Goal: Task Accomplishment & Management: Manage account settings

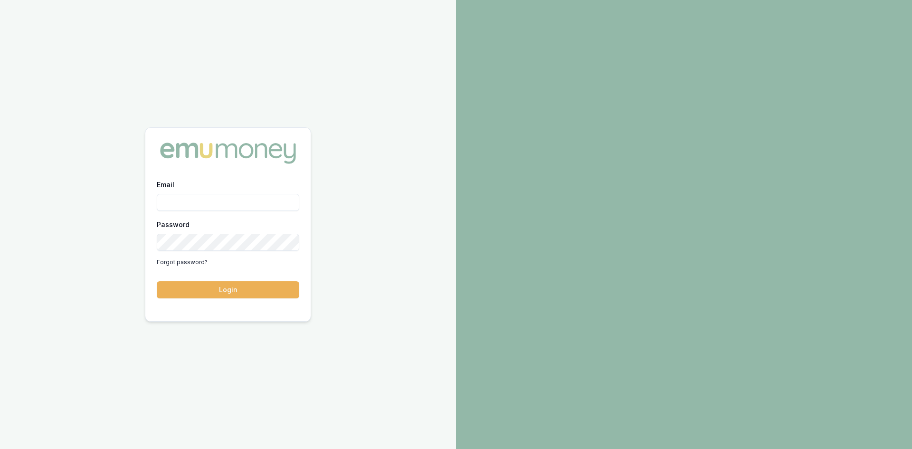
type input "wendy.fonseka@emumoney.com.au"
click at [238, 291] on button "Login" at bounding box center [228, 289] width 142 height 17
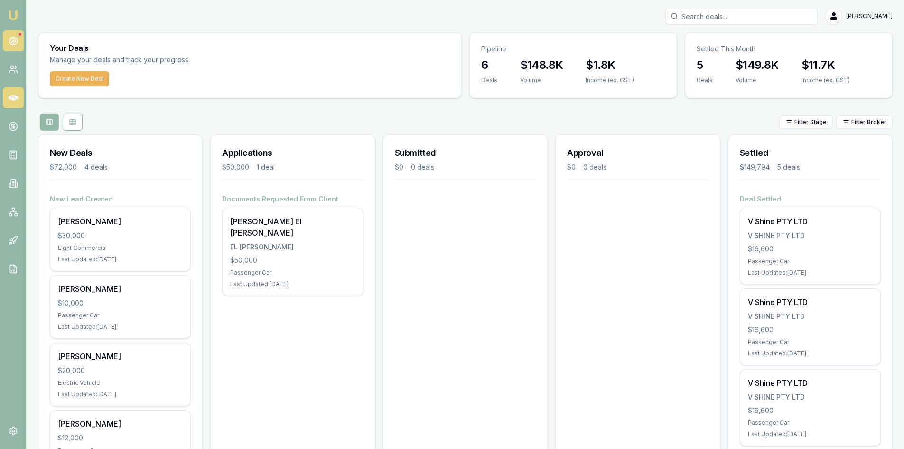
click at [11, 38] on circle at bounding box center [13, 41] width 8 height 8
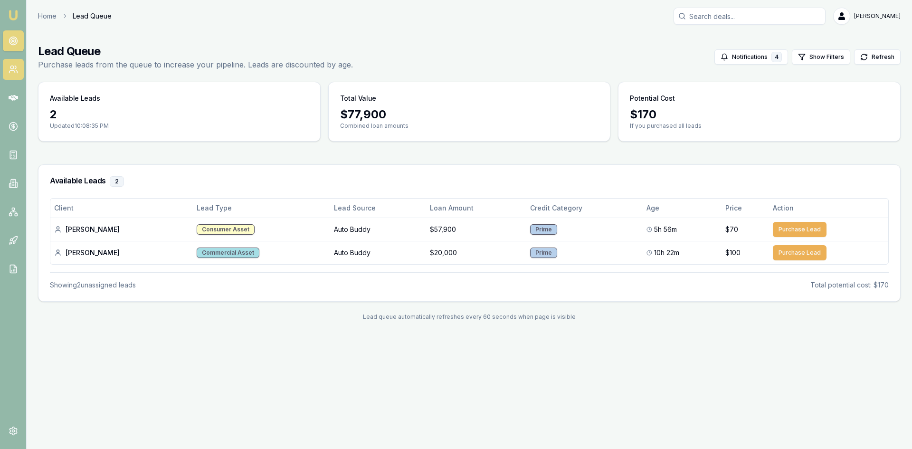
click at [9, 72] on icon at bounding box center [13, 69] width 9 height 9
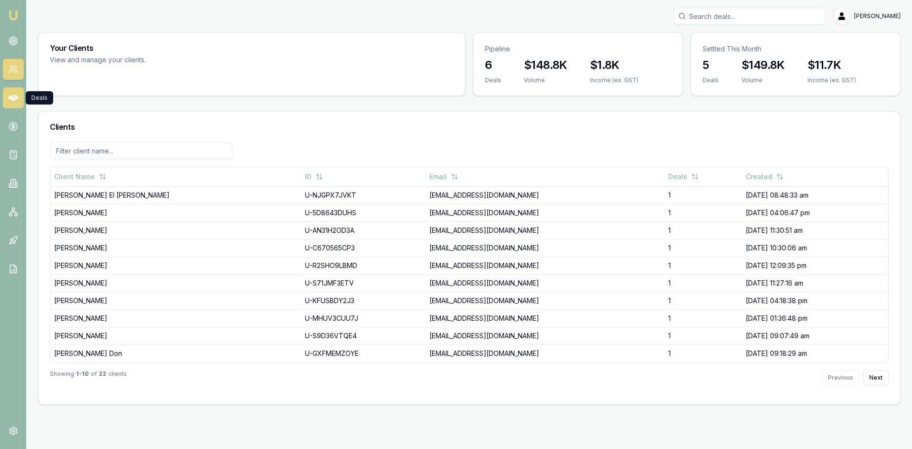
click at [13, 102] on icon at bounding box center [13, 97] width 9 height 9
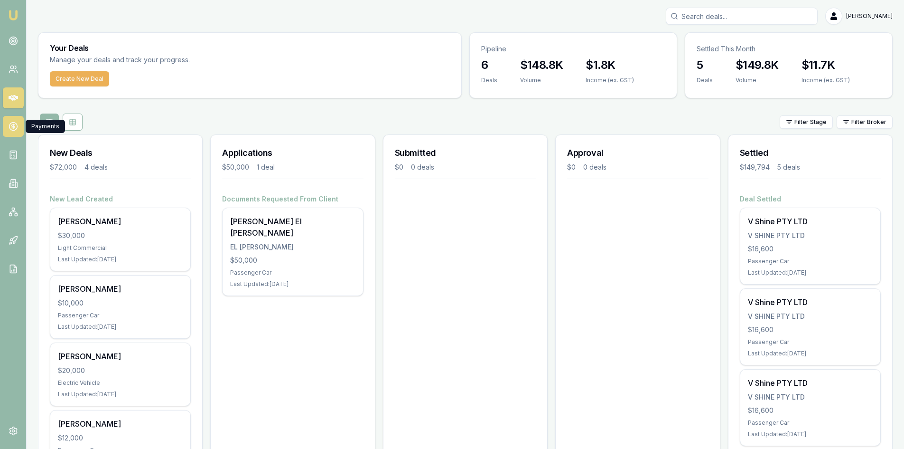
click at [14, 130] on circle at bounding box center [13, 126] width 8 height 8
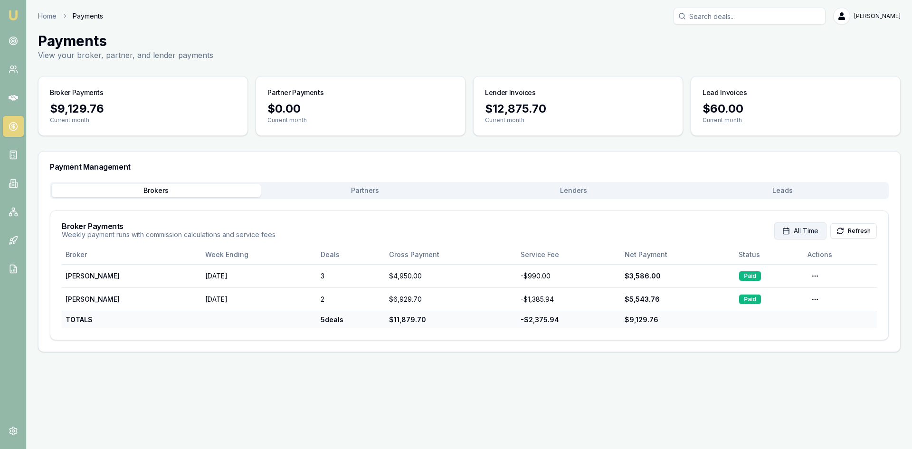
click at [808, 232] on span "All Time" at bounding box center [805, 230] width 25 height 9
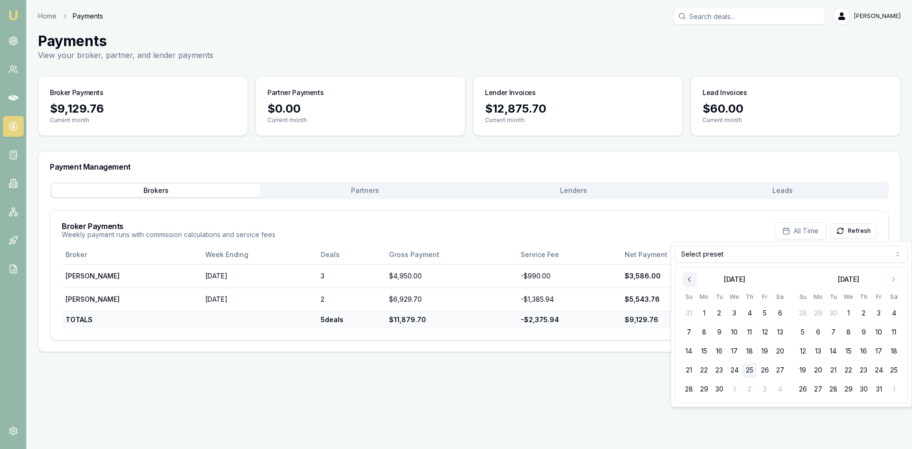
click at [691, 281] on icon "Go to previous month" at bounding box center [690, 279] width 8 height 8
click at [690, 281] on icon "Go to previous month" at bounding box center [690, 279] width 8 height 8
click at [693, 310] on button "1" at bounding box center [688, 312] width 15 height 15
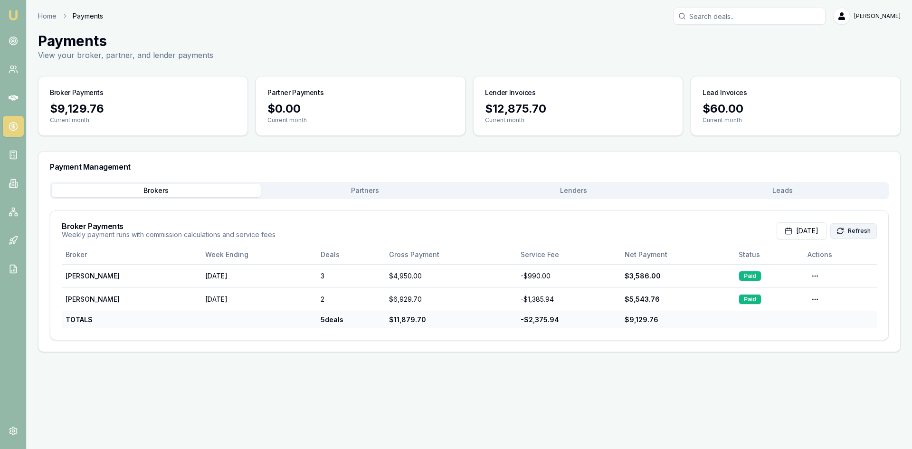
click at [848, 233] on button "Refresh" at bounding box center [853, 230] width 47 height 15
click at [357, 192] on button "Partners" at bounding box center [365, 190] width 209 height 13
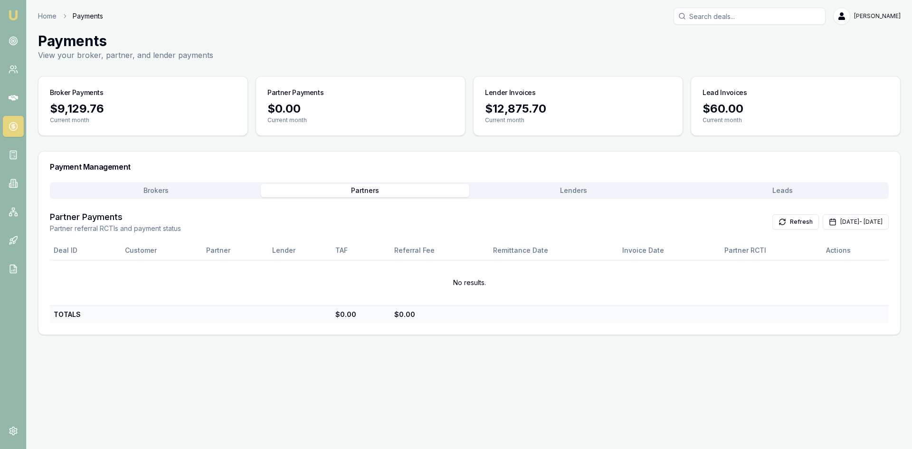
click at [561, 187] on button "Lenders" at bounding box center [573, 190] width 209 height 13
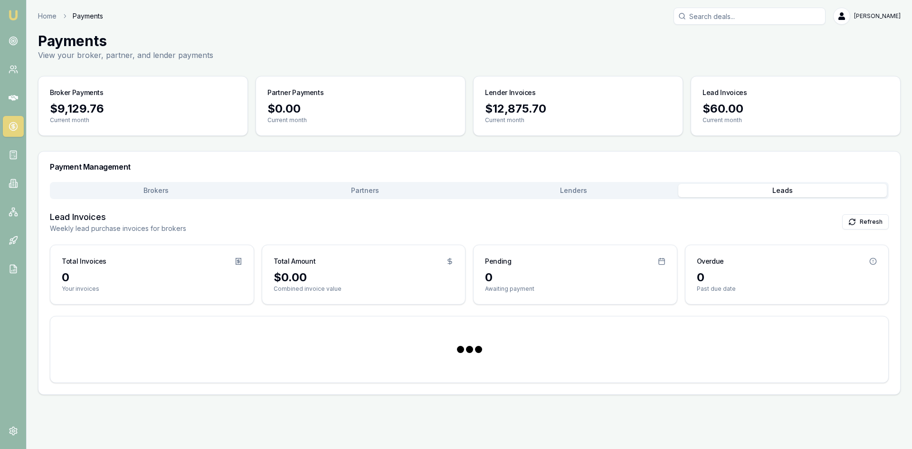
click at [762, 188] on button "Leads" at bounding box center [782, 190] width 209 height 13
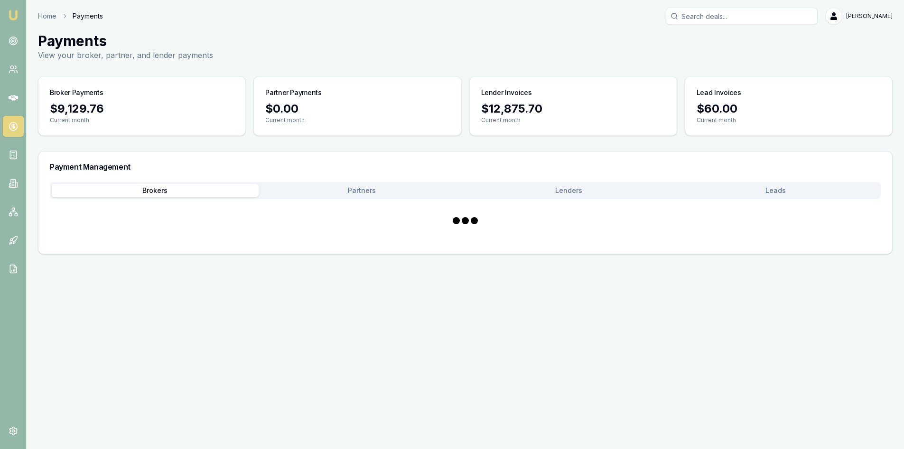
click at [145, 194] on button "Brokers" at bounding box center [155, 190] width 207 height 13
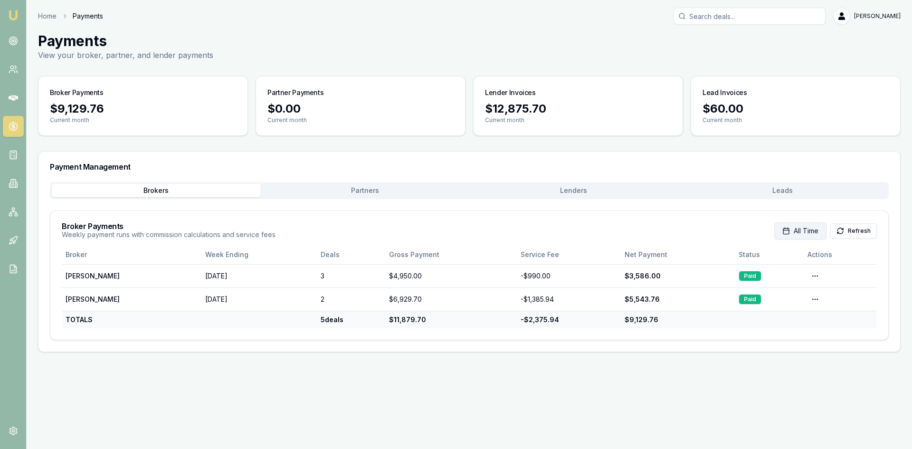
click at [806, 232] on span "All Time" at bounding box center [805, 230] width 25 height 9
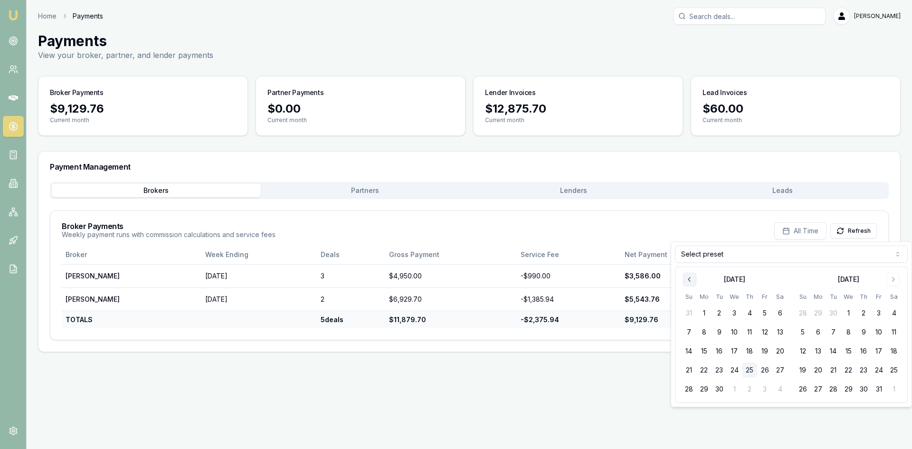
click at [689, 278] on icon "Go to previous month" at bounding box center [690, 279] width 8 height 8
click at [690, 278] on icon "Go to previous month" at bounding box center [690, 279] width 8 height 8
click at [719, 310] on button "1" at bounding box center [718, 312] width 15 height 15
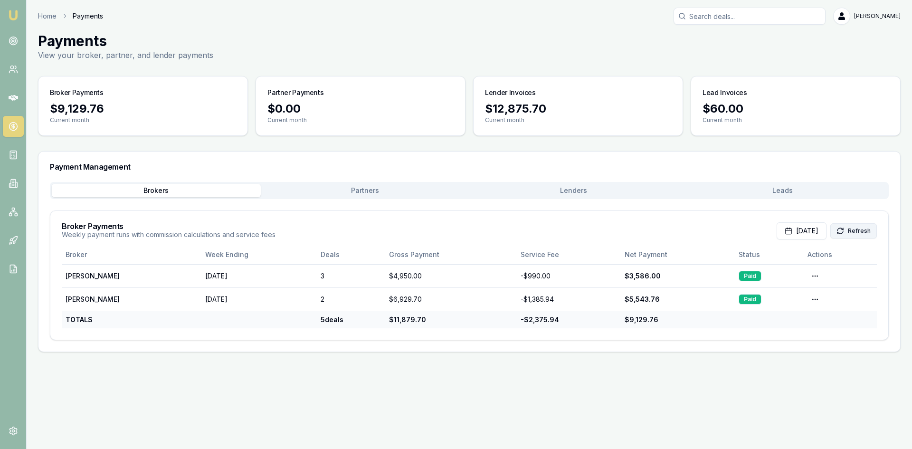
click at [848, 231] on button "Refresh" at bounding box center [853, 230] width 47 height 15
click at [849, 230] on button "Refresh" at bounding box center [853, 230] width 47 height 15
click at [801, 235] on button "[DATE]" at bounding box center [801, 230] width 50 height 17
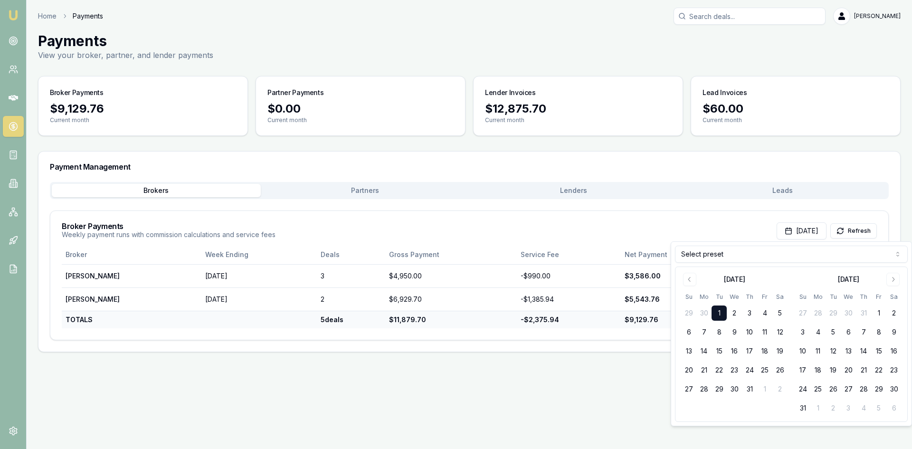
click at [566, 231] on div "Broker Payments Weekly payment runs with commission calculations and service fe…" at bounding box center [469, 230] width 815 height 17
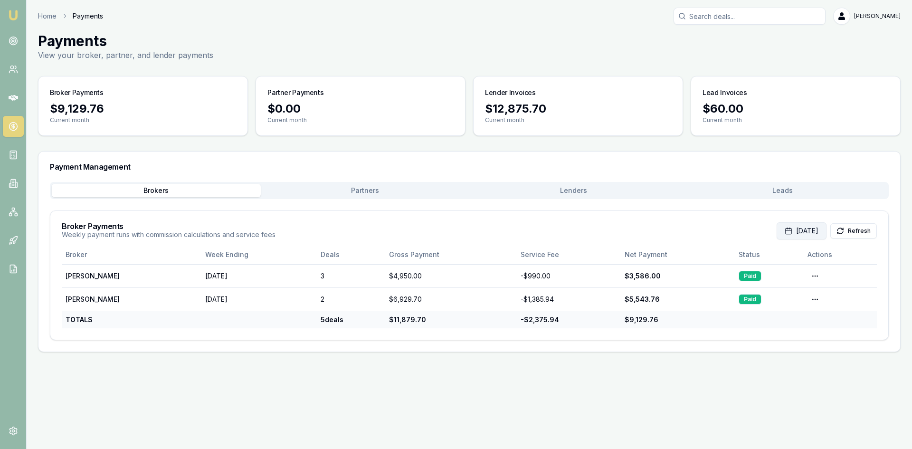
click at [814, 230] on button "[DATE]" at bounding box center [801, 230] width 50 height 17
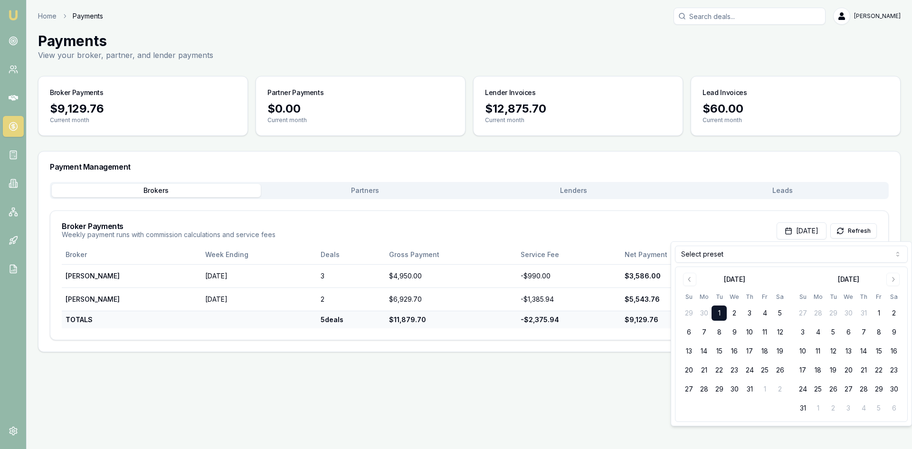
click at [795, 257] on html "Emu Broker Home Payments [PERSON_NAME] Toggle Menu Payments View your broker, p…" at bounding box center [456, 224] width 912 height 449
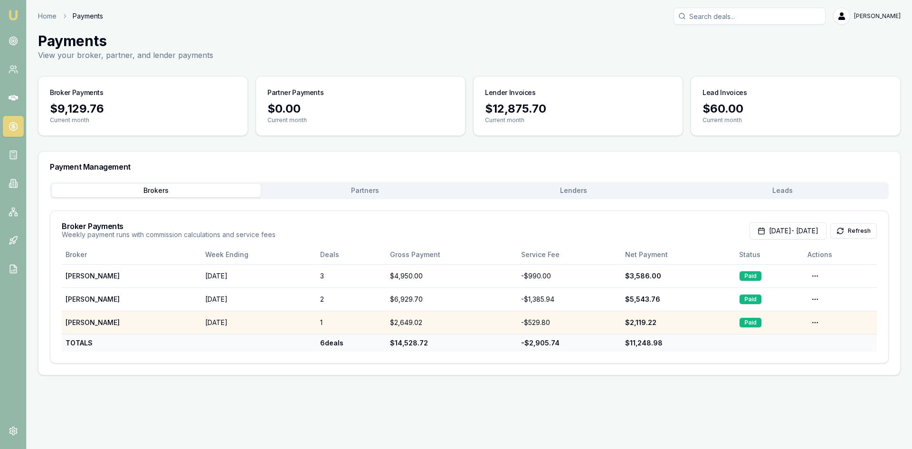
click at [228, 323] on td "[DATE]" at bounding box center [258, 321] width 115 height 23
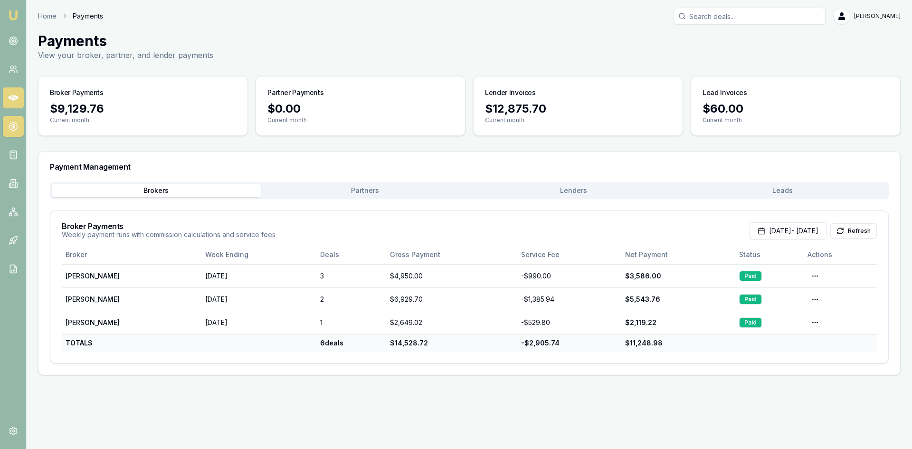
click at [9, 99] on icon at bounding box center [13, 98] width 9 height 6
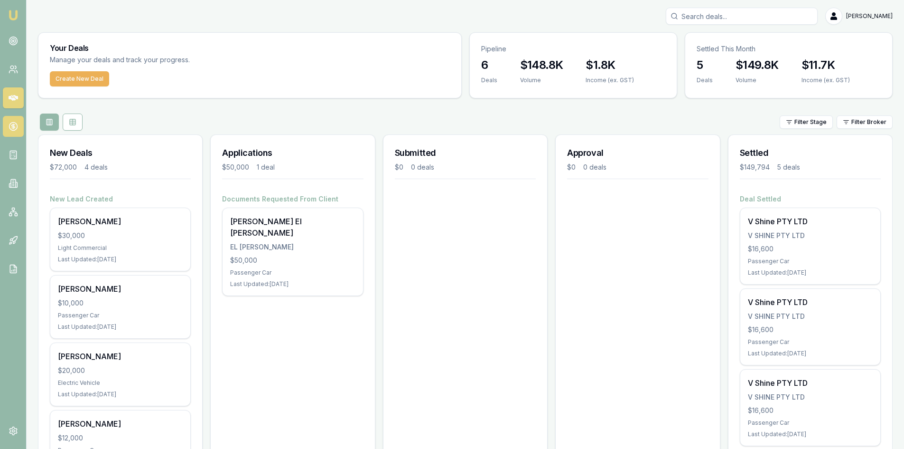
click at [17, 122] on icon at bounding box center [13, 126] width 9 height 9
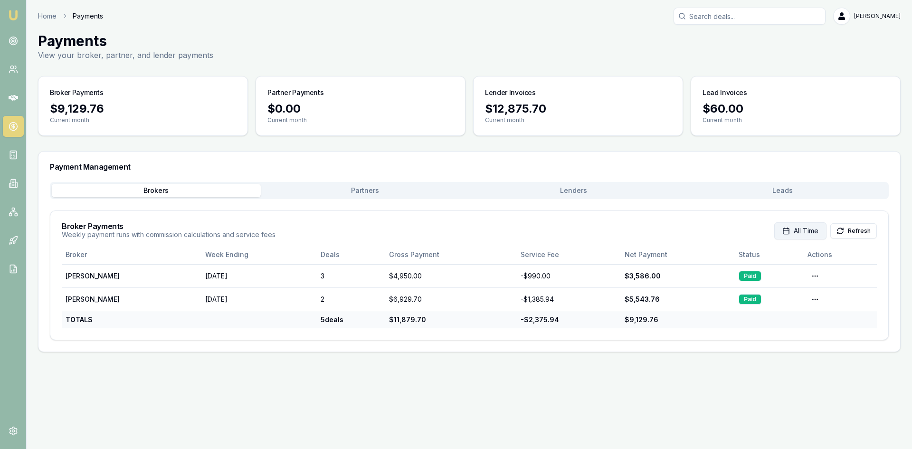
click at [806, 231] on span "All Time" at bounding box center [805, 230] width 25 height 9
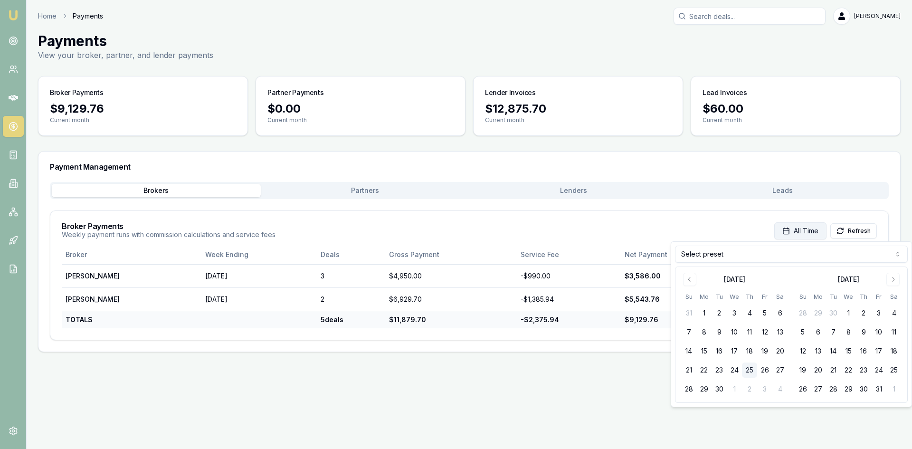
click at [805, 232] on span "All Time" at bounding box center [805, 230] width 25 height 9
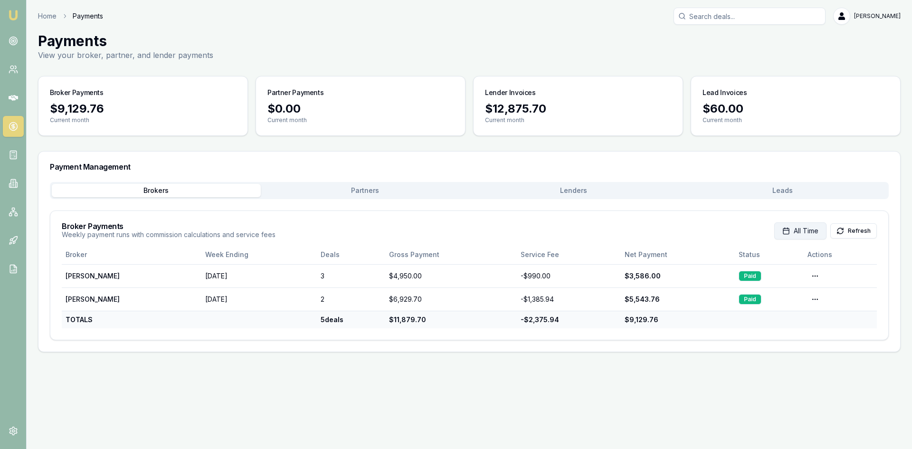
click at [805, 232] on span "All Time" at bounding box center [805, 230] width 25 height 9
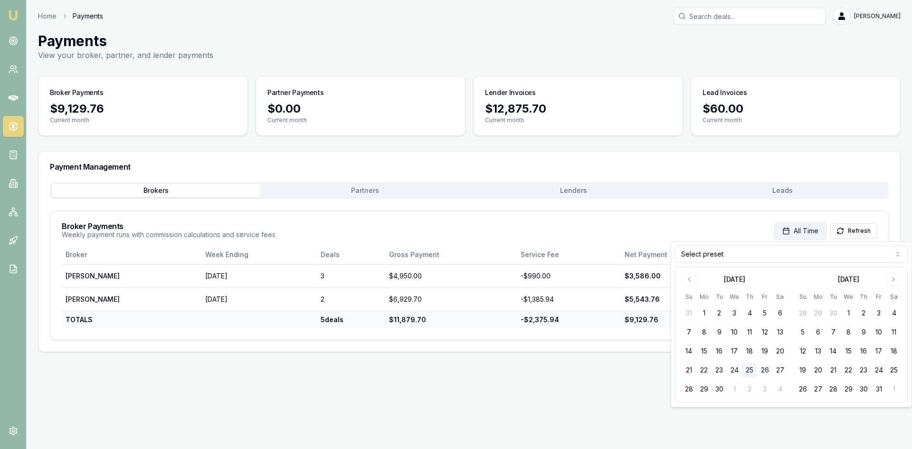
click at [822, 229] on button "All Time" at bounding box center [800, 230] width 52 height 17
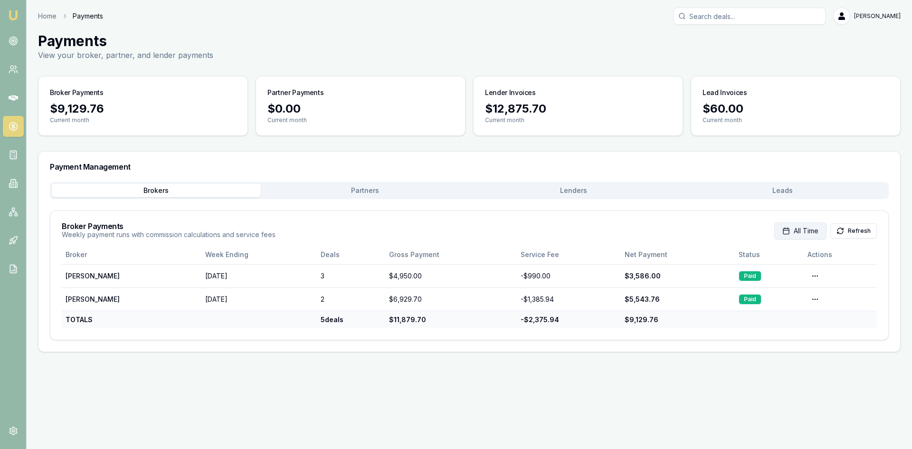
click at [825, 230] on button "All Time" at bounding box center [800, 230] width 52 height 17
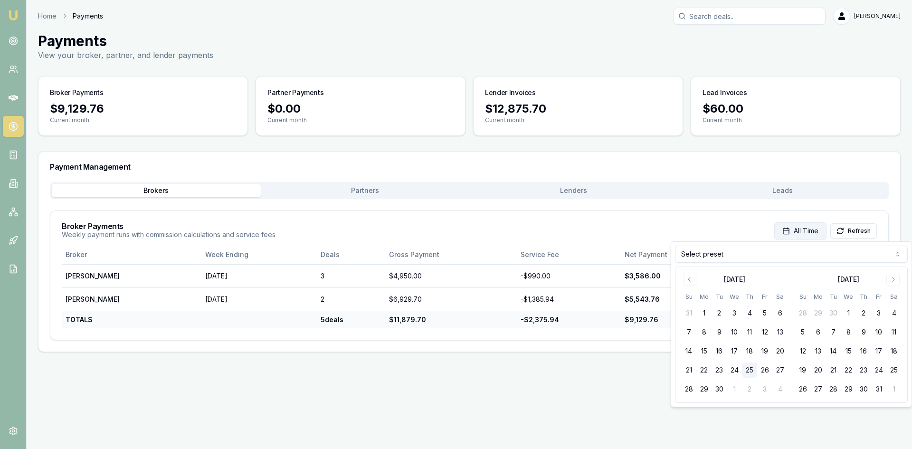
click at [825, 230] on button "All Time" at bounding box center [800, 230] width 52 height 17
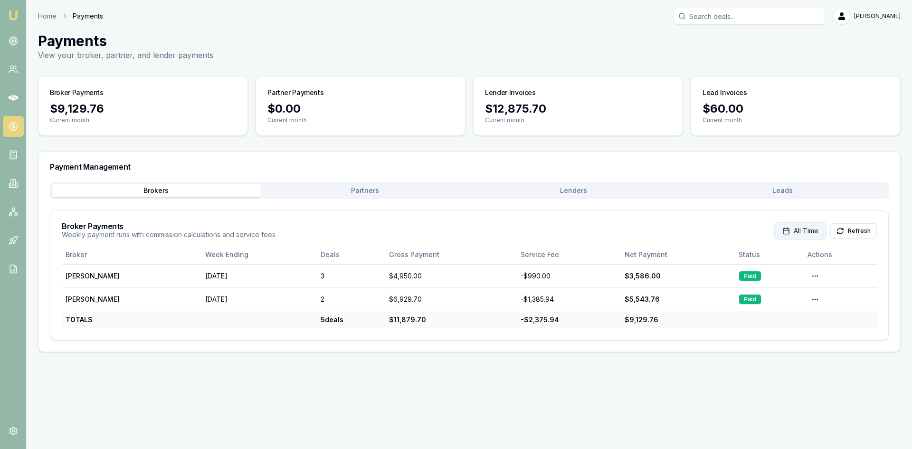
click at [825, 230] on button "All Time" at bounding box center [800, 230] width 52 height 17
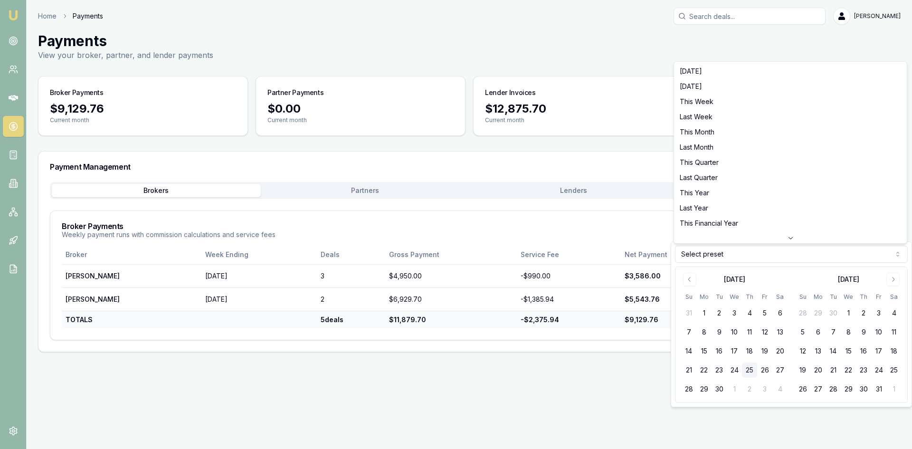
click at [719, 259] on html "Emu Broker Home Payments [PERSON_NAME] Toggle Menu Payments View your broker, p…" at bounding box center [456, 224] width 912 height 449
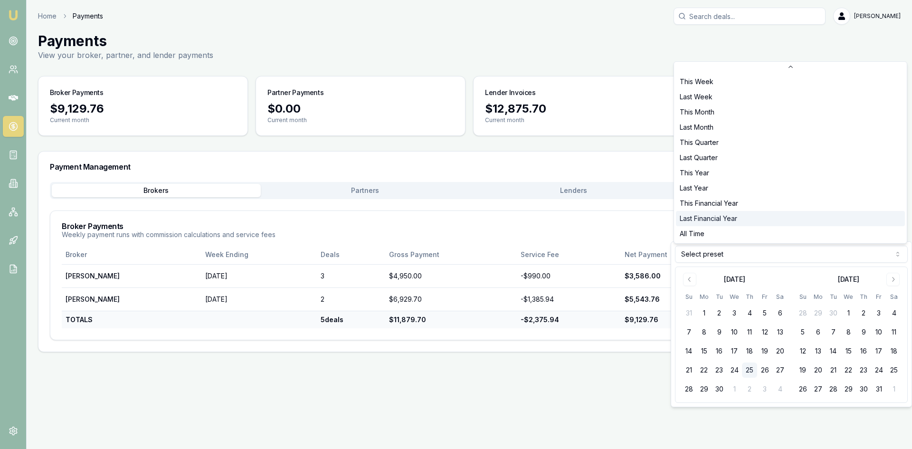
scroll to position [31, 0]
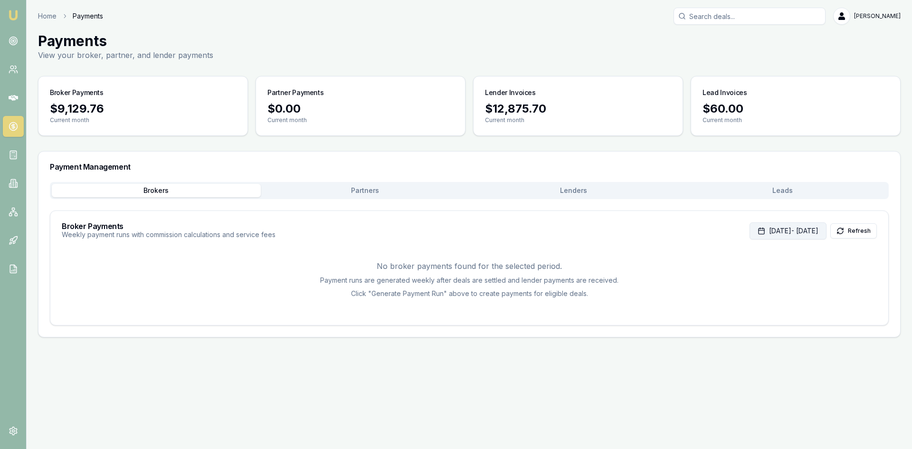
click at [749, 230] on button "[DATE] - [DATE]" at bounding box center [787, 230] width 77 height 17
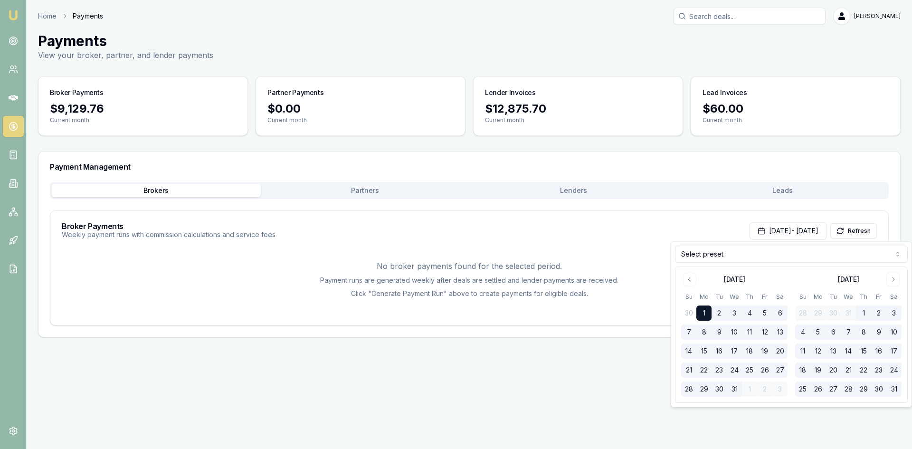
click at [746, 253] on html "Emu Broker Home Payments [PERSON_NAME] Toggle Menu Payments View your broker, p…" at bounding box center [456, 224] width 912 height 449
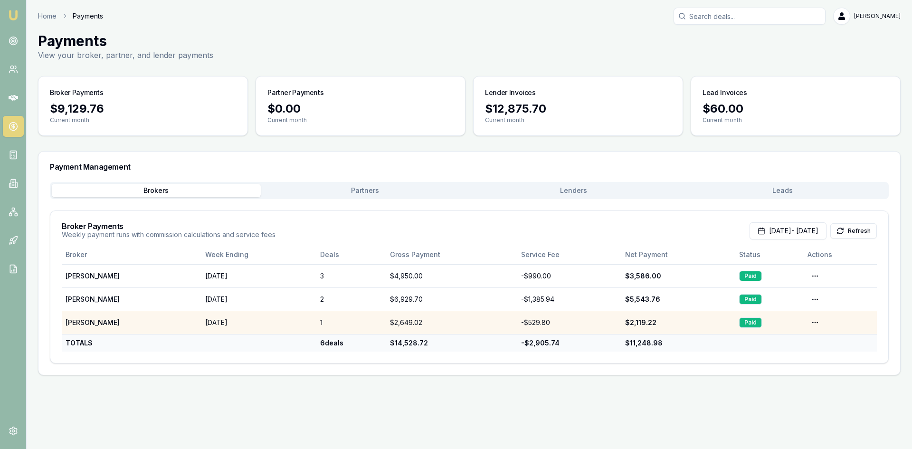
click at [749, 319] on div "Paid" at bounding box center [750, 322] width 23 height 10
click at [375, 323] on div "1" at bounding box center [351, 322] width 62 height 9
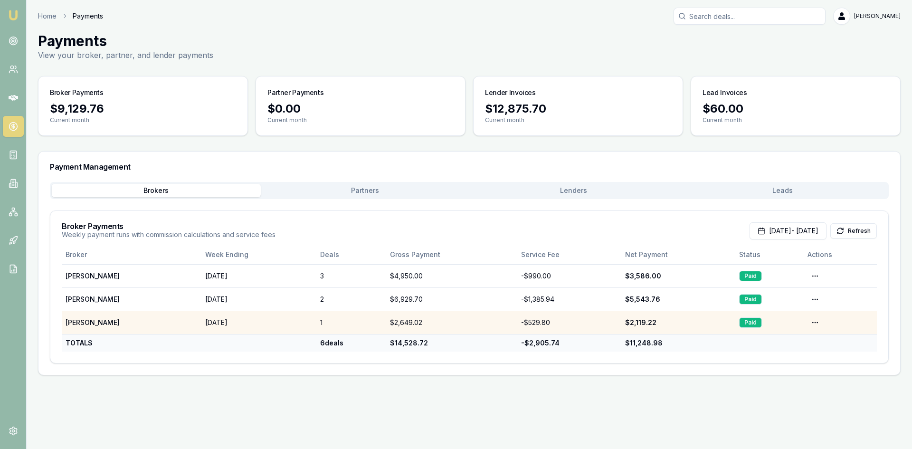
click at [375, 323] on div "1" at bounding box center [351, 322] width 62 height 9
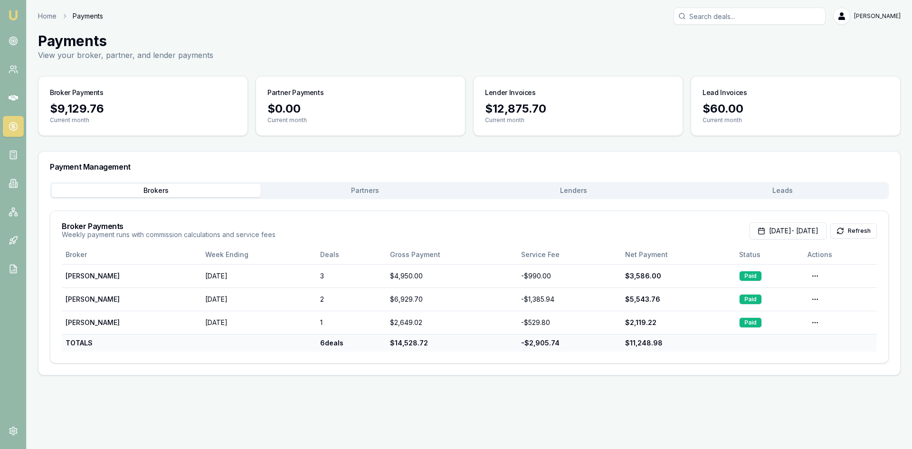
click at [359, 179] on div "Payment Management" at bounding box center [468, 166] width 861 height 30
click at [363, 187] on button "Partners" at bounding box center [365, 190] width 209 height 13
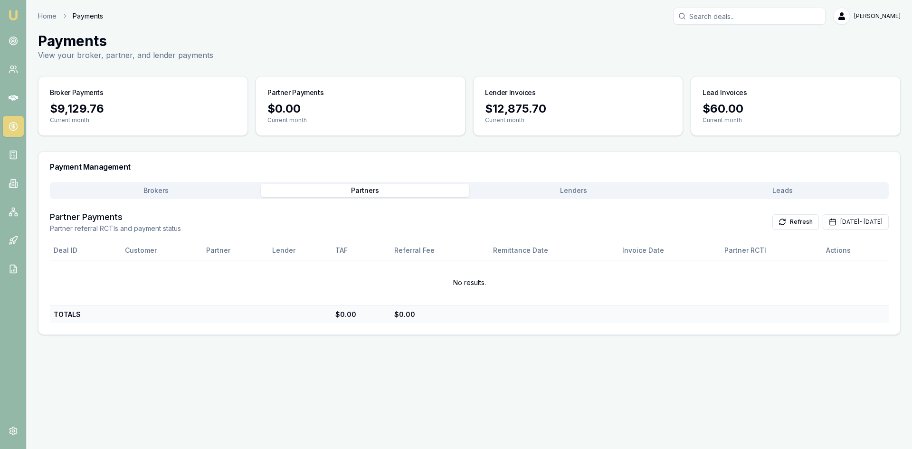
click at [550, 190] on button "Lenders" at bounding box center [573, 190] width 209 height 13
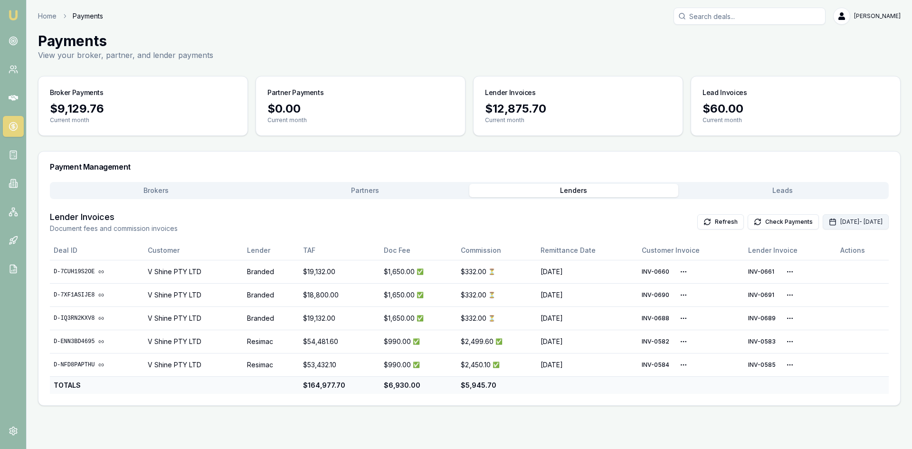
click at [822, 222] on button "[DATE] - [DATE]" at bounding box center [855, 221] width 66 height 15
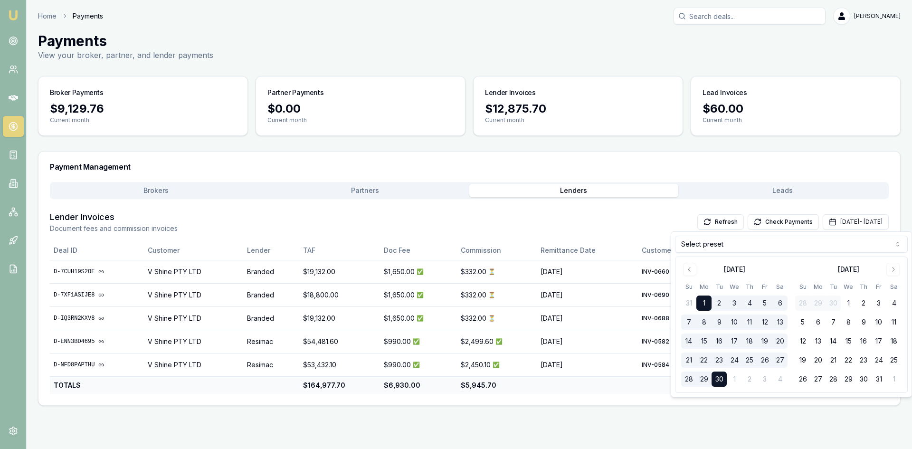
click at [682, 266] on div "[DATE]" at bounding box center [734, 268] width 106 height 11
click at [712, 239] on html "Emu Broker Home Payments [PERSON_NAME] Toggle Menu Payments View your broker, p…" at bounding box center [456, 224] width 912 height 449
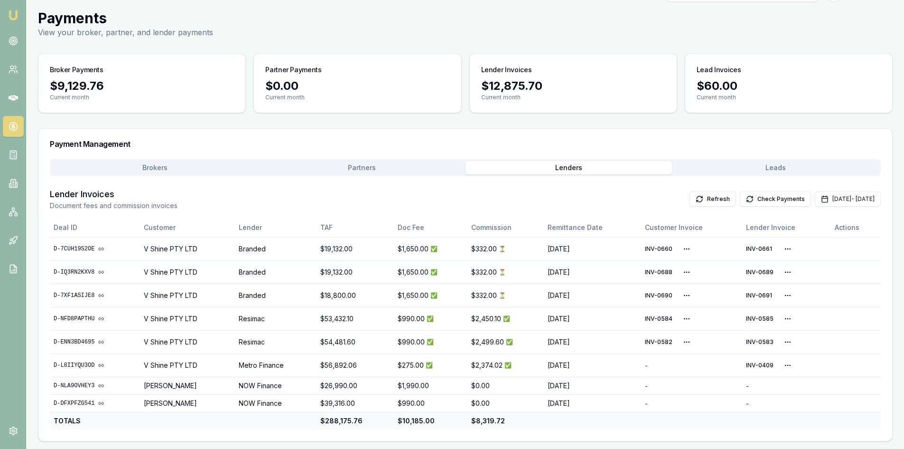
scroll to position [0, 0]
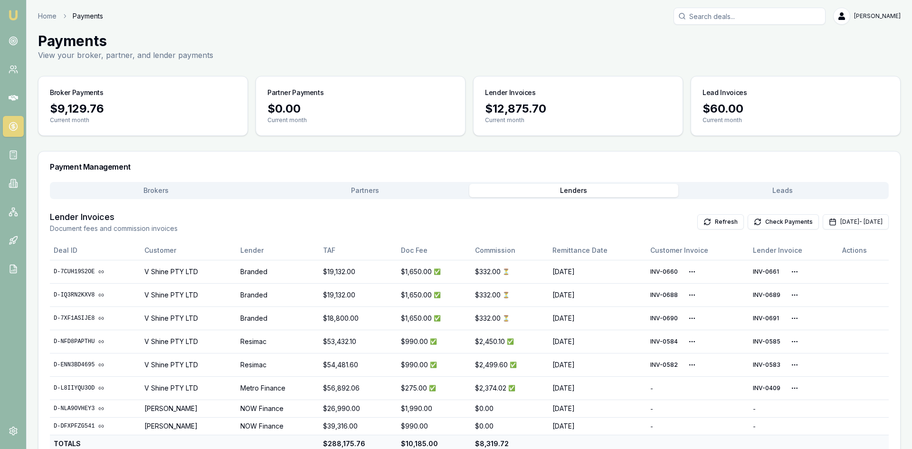
click at [148, 165] on div "Payment Management Brokers Partners Lenders Leads Lender Invoices Document fees…" at bounding box center [469, 307] width 862 height 313
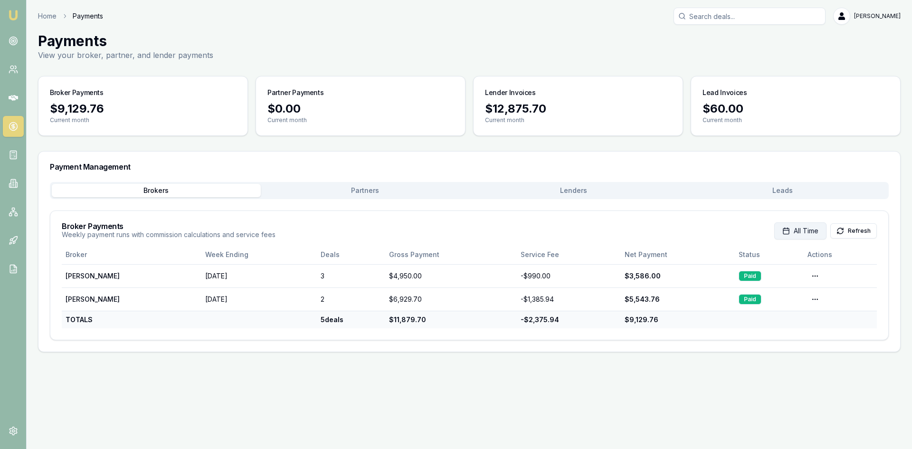
click at [811, 228] on span "All Time" at bounding box center [805, 230] width 25 height 9
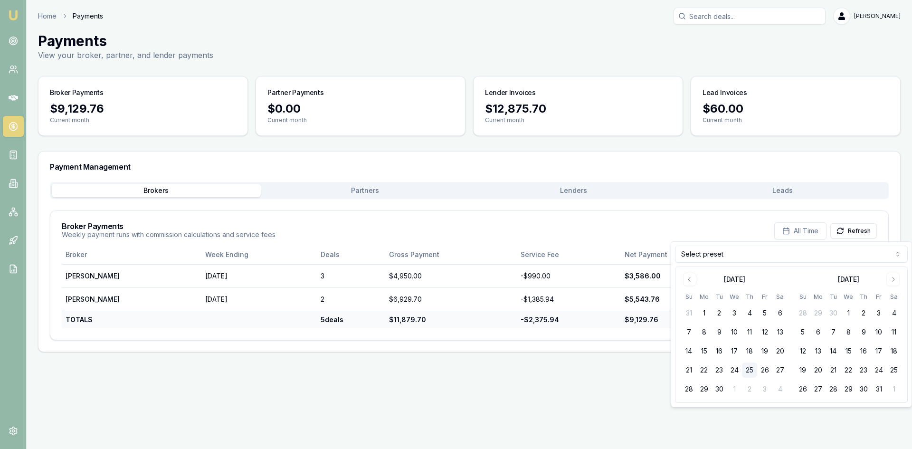
click at [717, 256] on html "Emu Broker Home Payments [PERSON_NAME] Toggle Menu Payments View your broker, p…" at bounding box center [456, 224] width 912 height 449
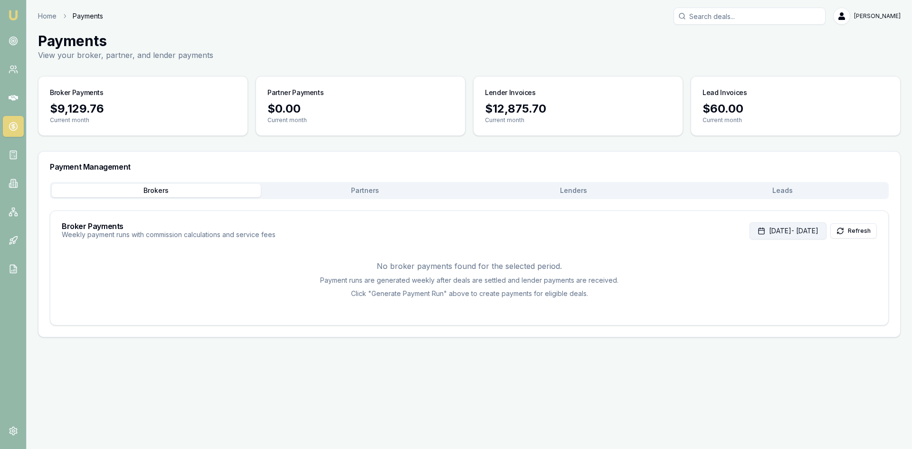
click at [769, 226] on button "[DATE] - [DATE]" at bounding box center [787, 230] width 77 height 17
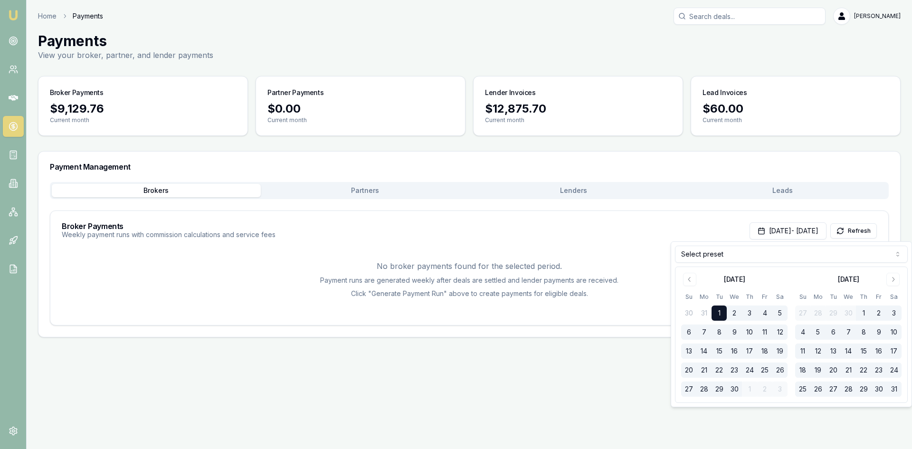
click at [709, 249] on html "Emu Broker Home Payments [PERSON_NAME] Toggle Menu Payments View your broker, p…" at bounding box center [456, 224] width 912 height 449
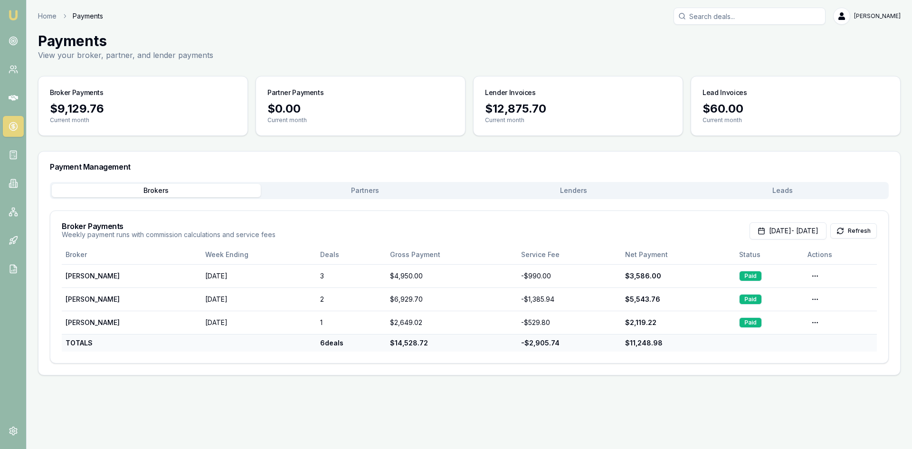
click at [477, 376] on div "Home Payments [PERSON_NAME] Toggle Menu Payments View your broker, partner, and…" at bounding box center [456, 191] width 912 height 383
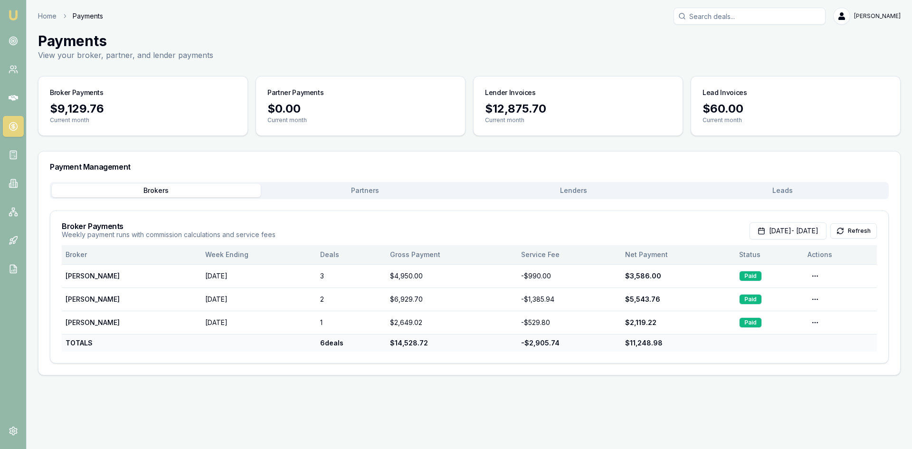
click at [822, 255] on th "Actions" at bounding box center [839, 254] width 73 height 19
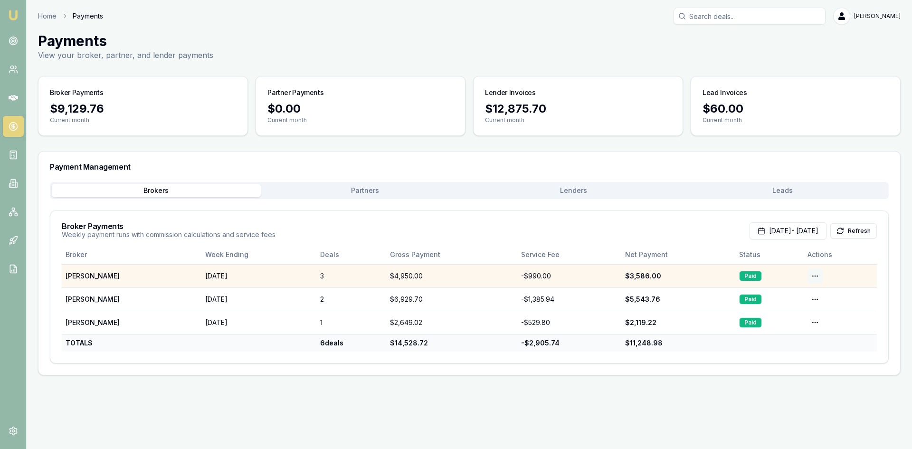
click at [817, 278] on html "Emu Broker Home Payments [PERSON_NAME] Toggle Menu Payments View your broker, p…" at bounding box center [456, 224] width 912 height 449
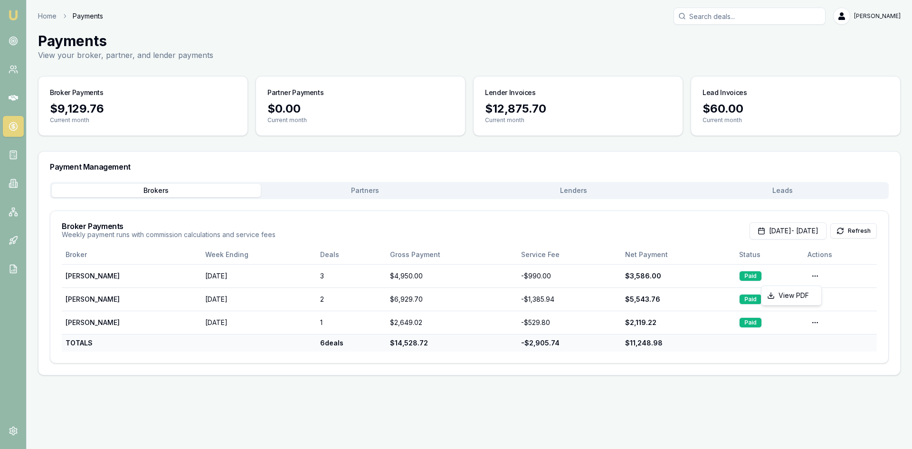
click at [816, 322] on html "Emu Broker Home Payments [PERSON_NAME] Toggle Menu Payments View your broker, p…" at bounding box center [456, 224] width 912 height 449
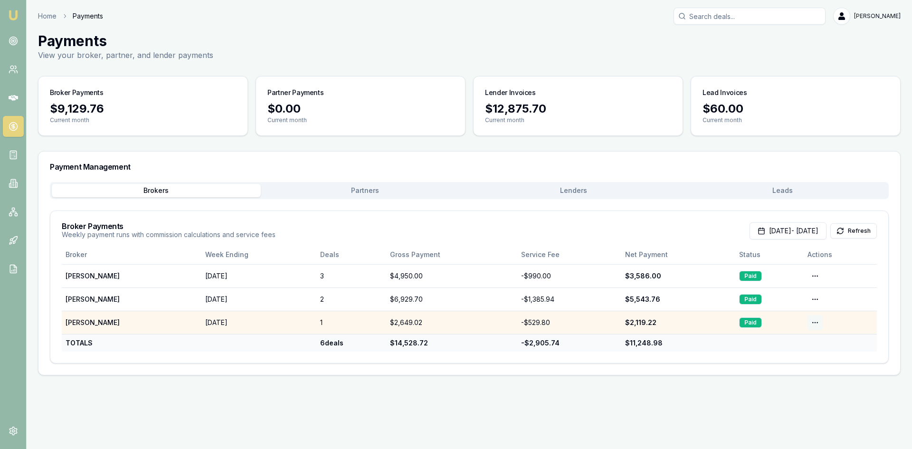
click at [813, 325] on html "Emu Broker Home Payments [PERSON_NAME] Toggle Menu Payments View your broker, p…" at bounding box center [456, 224] width 912 height 449
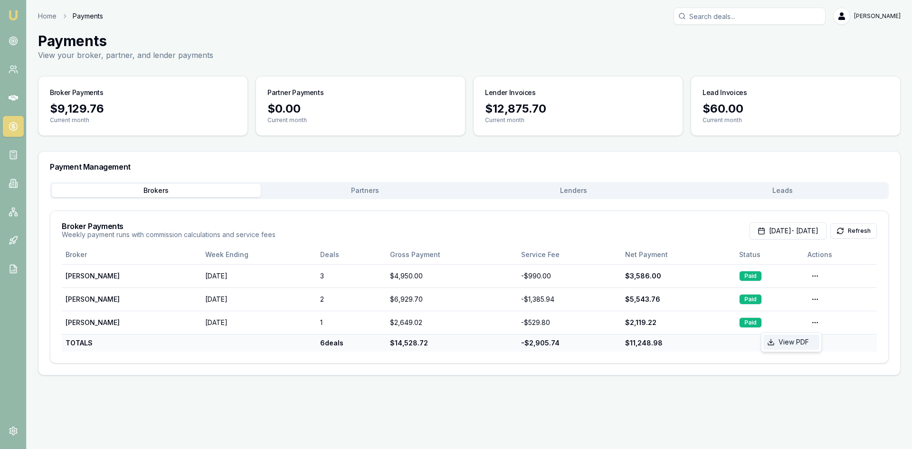
click at [787, 340] on div "View PDF" at bounding box center [791, 341] width 56 height 15
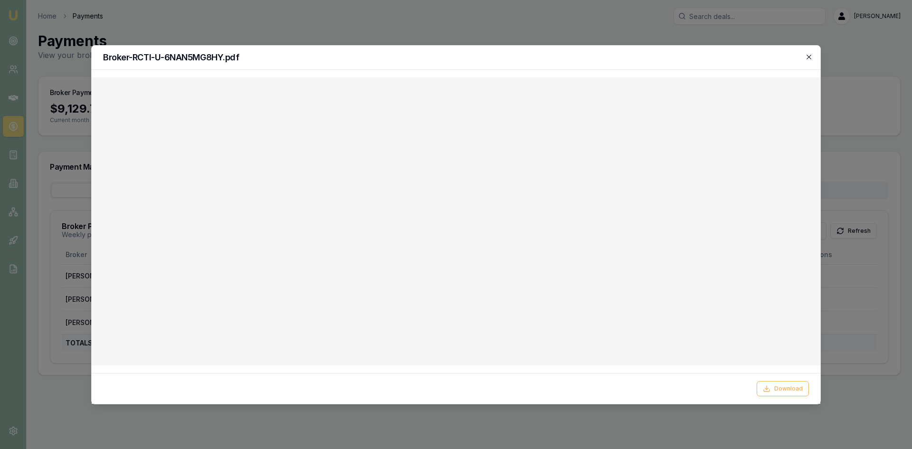
click at [807, 58] on icon "button" at bounding box center [808, 57] width 4 height 4
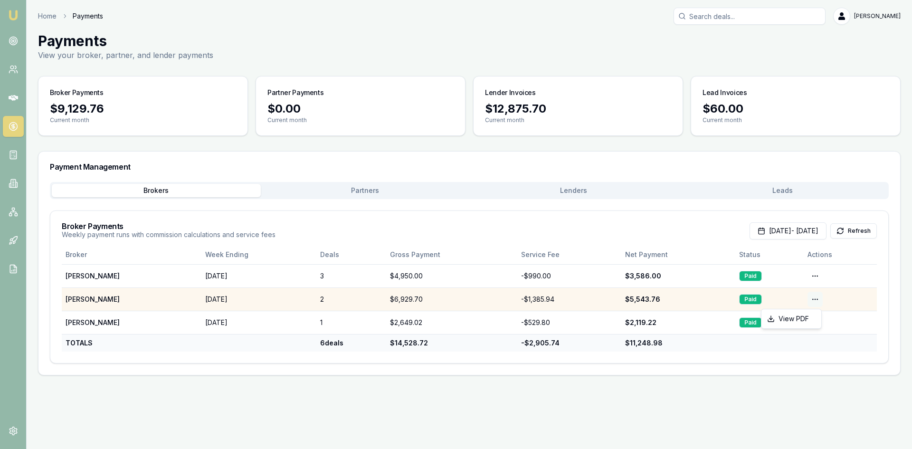
click at [813, 297] on html "Emu Broker Home Payments [PERSON_NAME] Toggle Menu Payments View your broker, p…" at bounding box center [456, 224] width 912 height 449
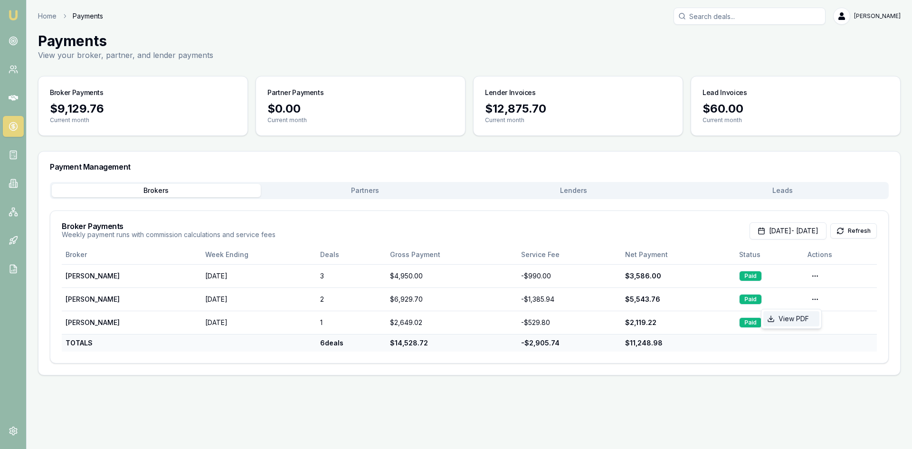
click at [802, 320] on div "View PDF" at bounding box center [791, 318] width 56 height 15
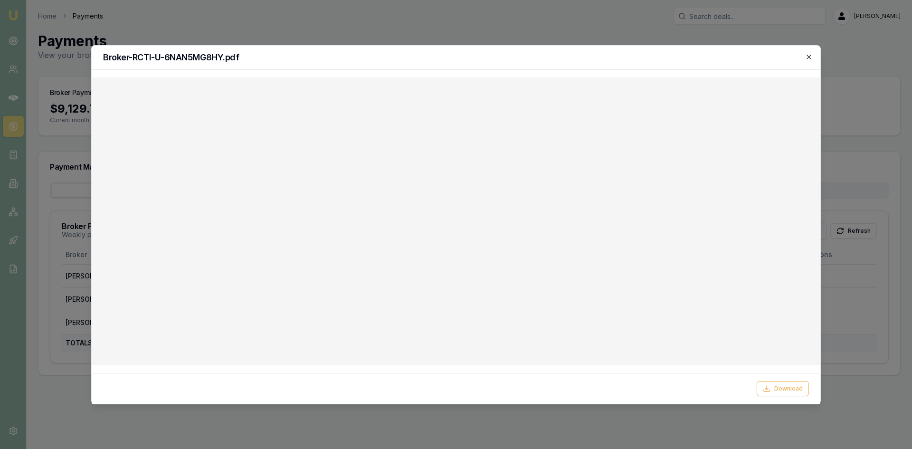
click at [807, 58] on icon "button" at bounding box center [808, 57] width 4 height 4
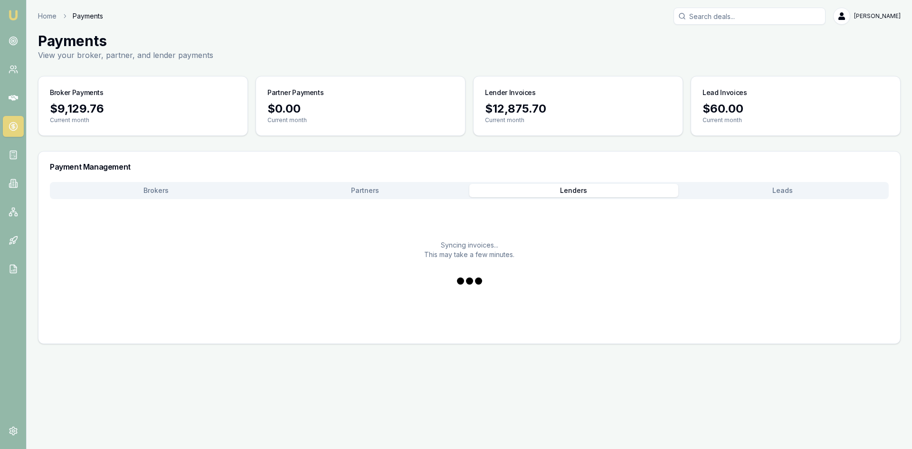
click at [567, 190] on button "Lenders" at bounding box center [573, 190] width 209 height 13
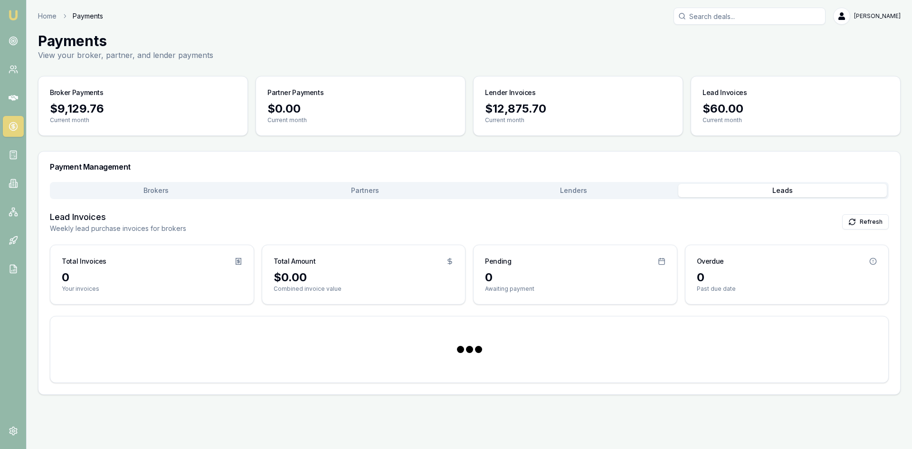
click at [781, 190] on button "Leads" at bounding box center [782, 190] width 209 height 13
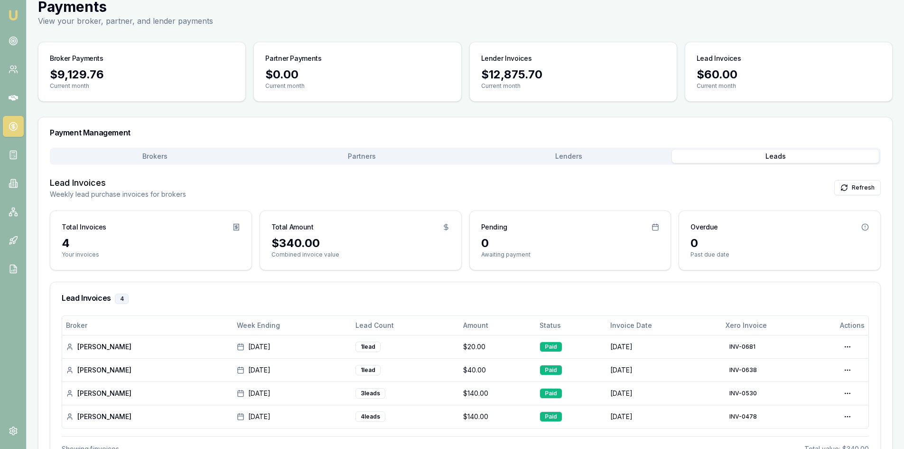
scroll to position [70, 0]
